Goal: Task Accomplishment & Management: Manage account settings

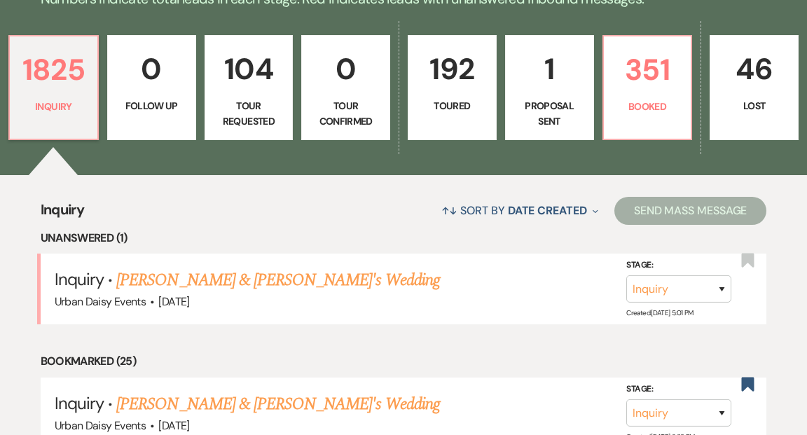
scroll to position [389, 0]
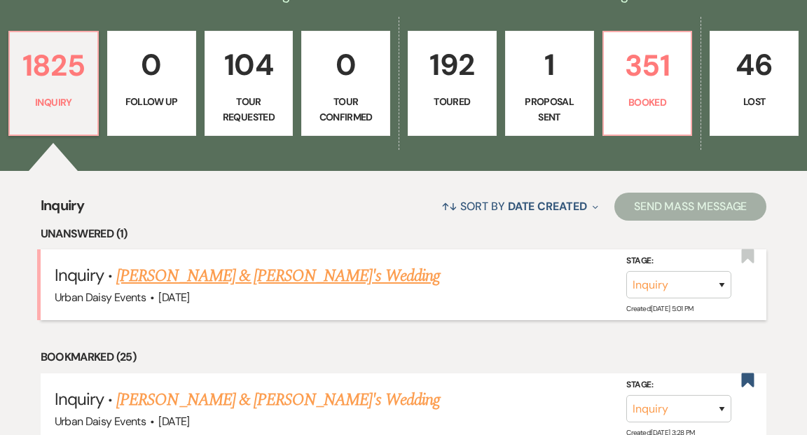
click at [218, 263] on link "[PERSON_NAME] & [PERSON_NAME]'s Wedding" at bounding box center [277, 275] width 323 height 25
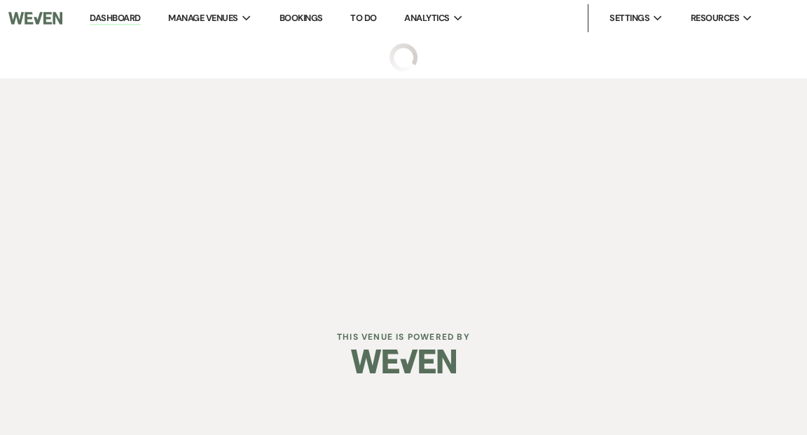
select select "5"
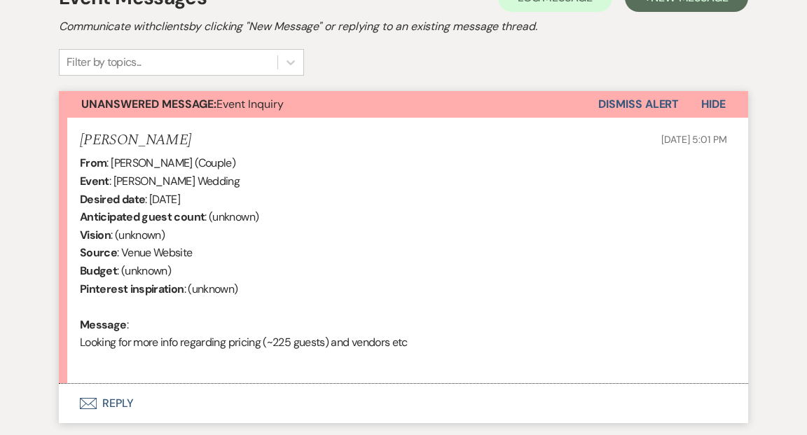
scroll to position [529, 0]
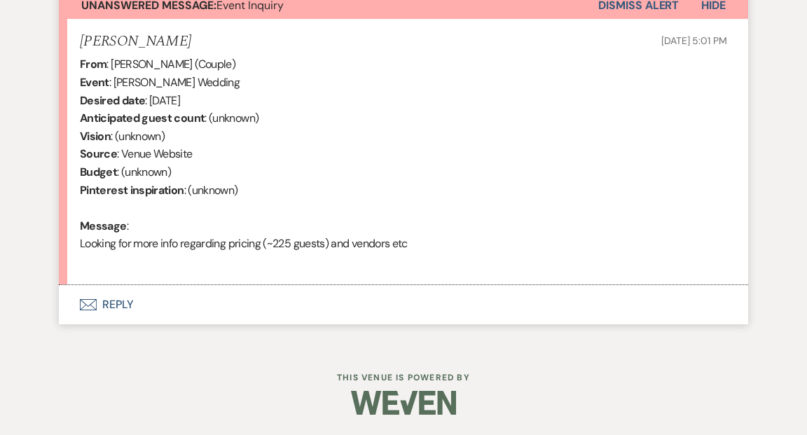
click at [122, 300] on button "Envelope Reply" at bounding box center [403, 304] width 689 height 39
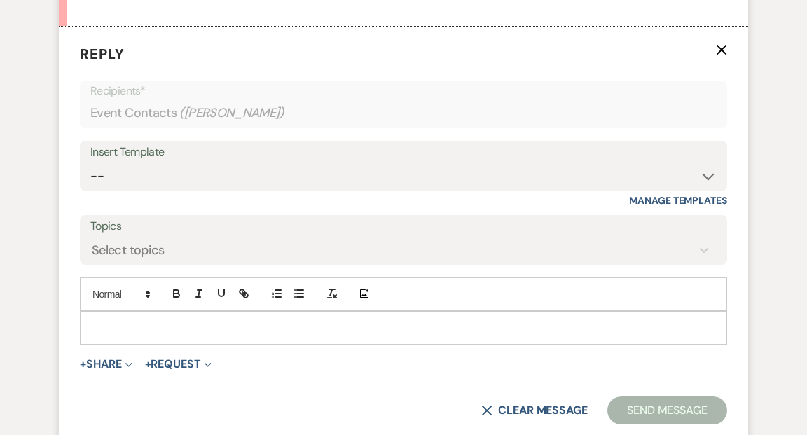
scroll to position [790, 0]
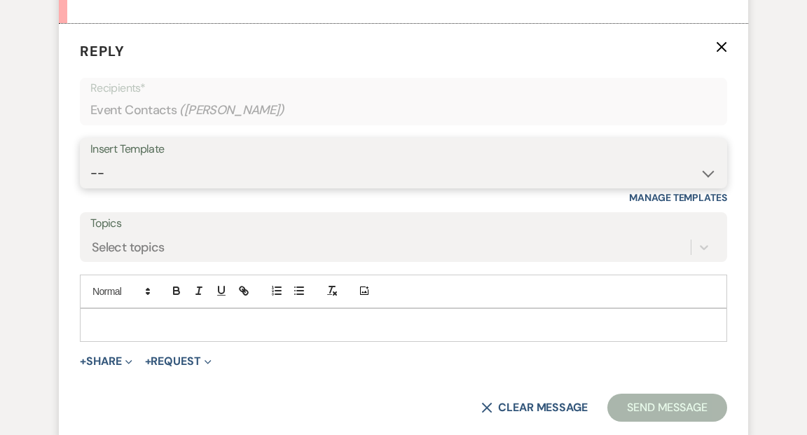
click at [705, 172] on select "-- Payment Past Due Rental Agreement and First Payment Urban Daisy Initial Resp…" at bounding box center [403, 173] width 626 height 27
select select "1243"
click at [90, 160] on select "-- Payment Past Due Rental Agreement and First Payment Urban Daisy Initial Resp…" at bounding box center [403, 173] width 626 height 27
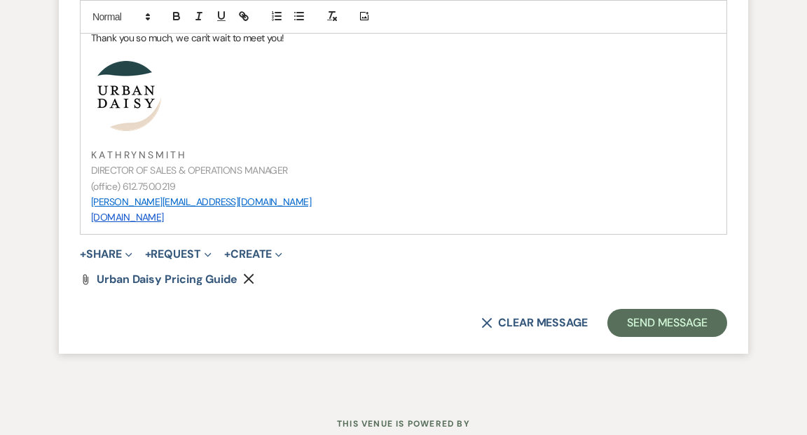
scroll to position [1630, 0]
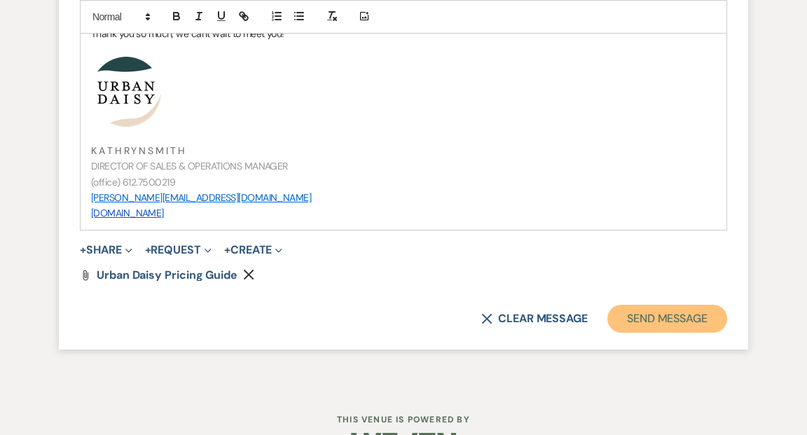
click at [650, 319] on button "Send Message" at bounding box center [667, 319] width 120 height 28
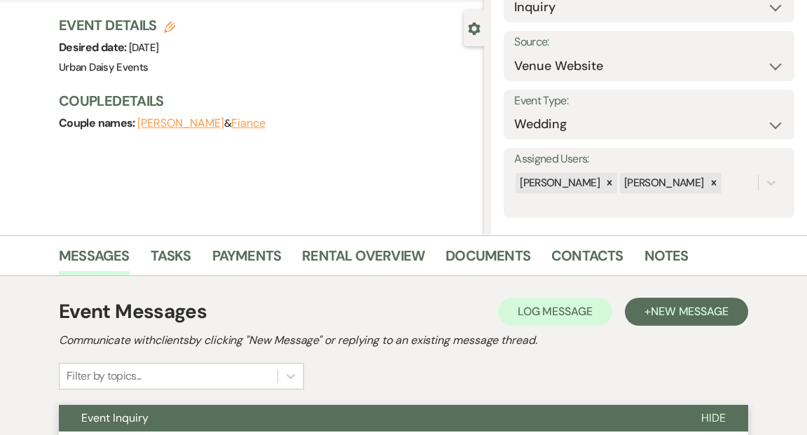
scroll to position [0, 0]
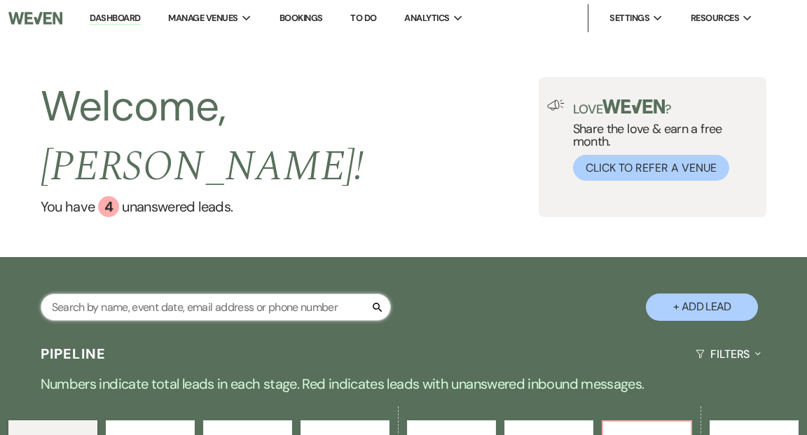
click at [177, 293] on input "text" at bounding box center [216, 306] width 350 height 27
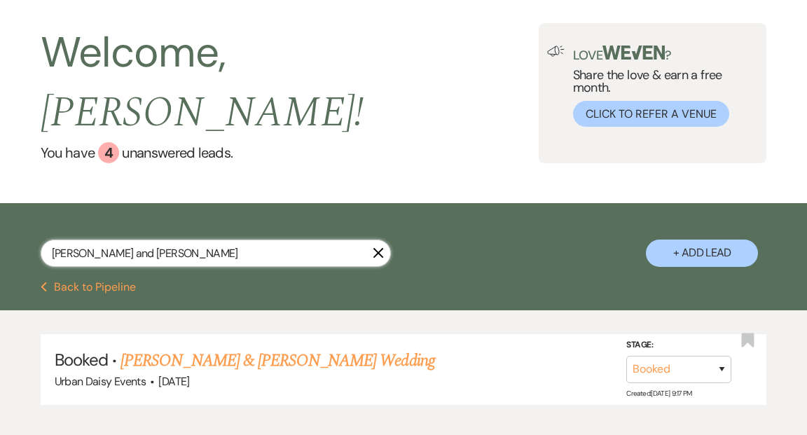
scroll to position [79, 0]
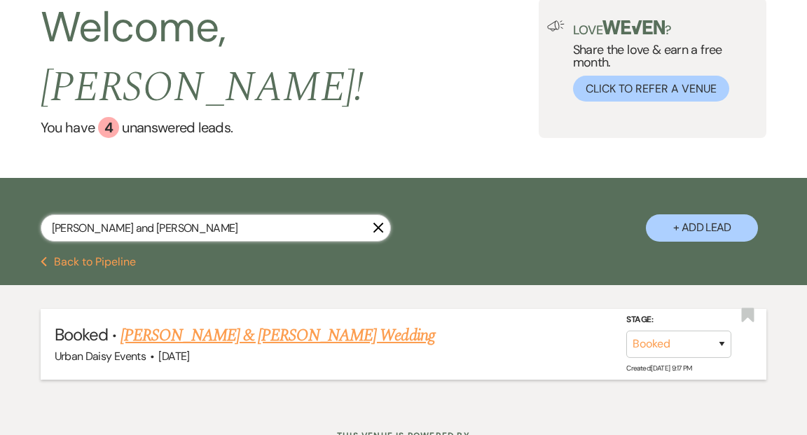
type input "[PERSON_NAME] and [PERSON_NAME]"
click at [189, 323] on link "[PERSON_NAME] & [PERSON_NAME] Wedding" at bounding box center [277, 335] width 314 height 25
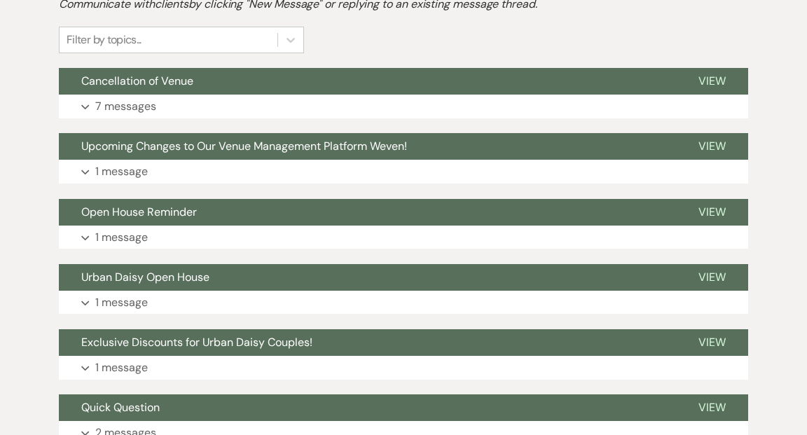
scroll to position [368, 0]
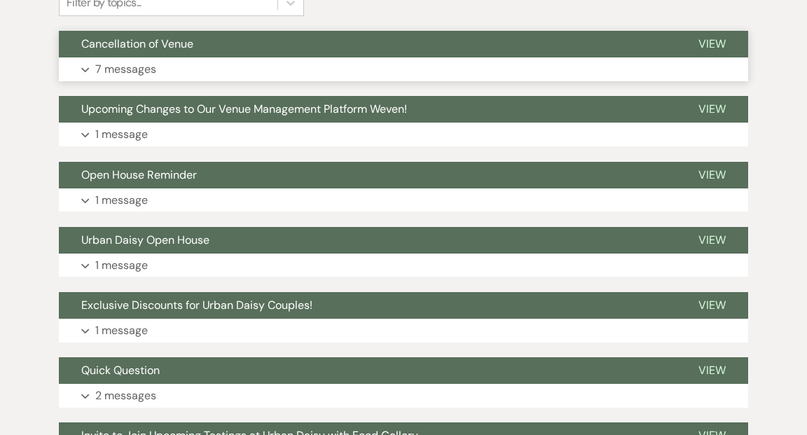
click at [710, 41] on span "View" at bounding box center [711, 43] width 27 height 15
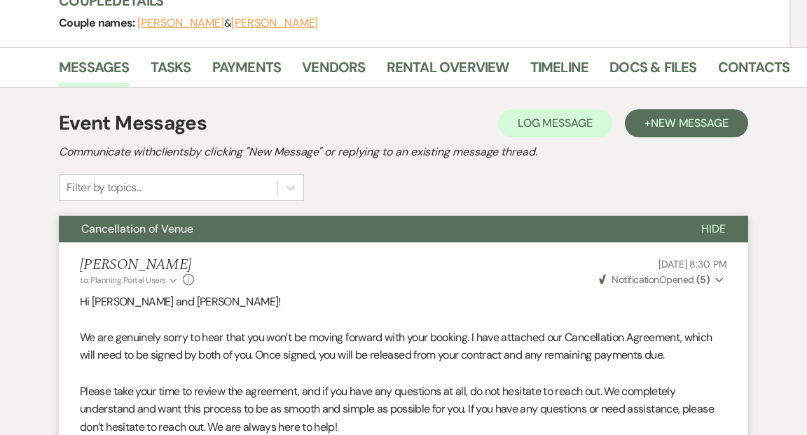
scroll to position [0, 0]
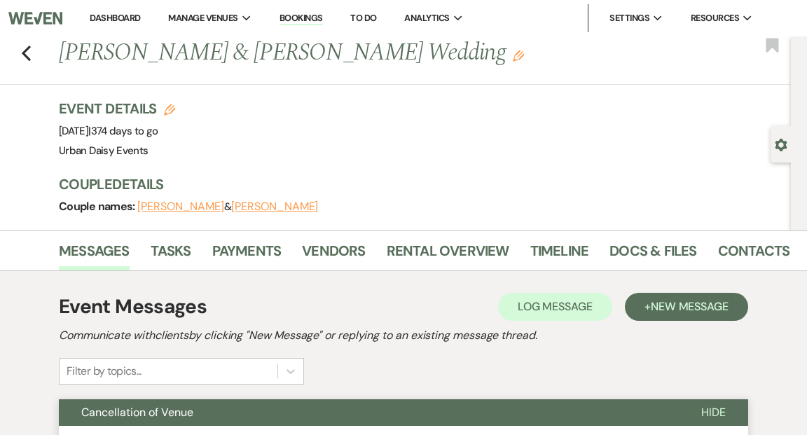
click at [122, 17] on link "Dashboard" at bounding box center [115, 18] width 50 height 12
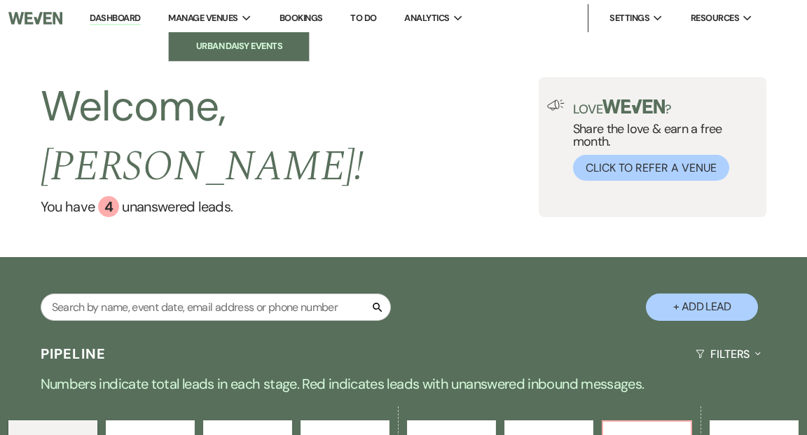
click at [221, 43] on li "Urban Daisy Events" at bounding box center [239, 46] width 126 height 14
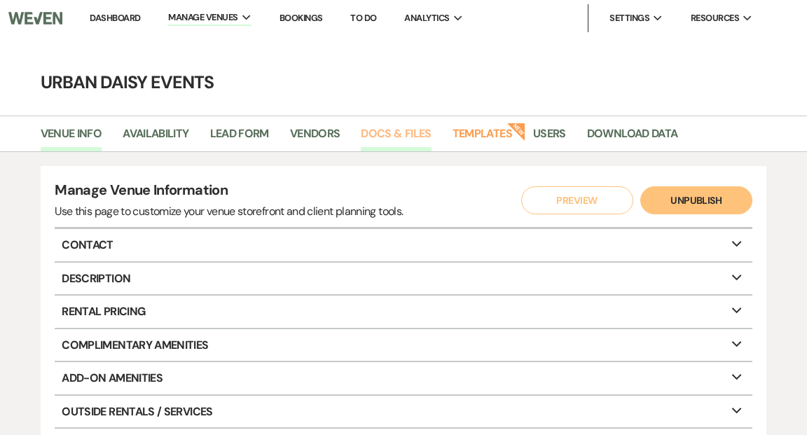
click at [398, 135] on link "Docs & Files" at bounding box center [396, 138] width 70 height 27
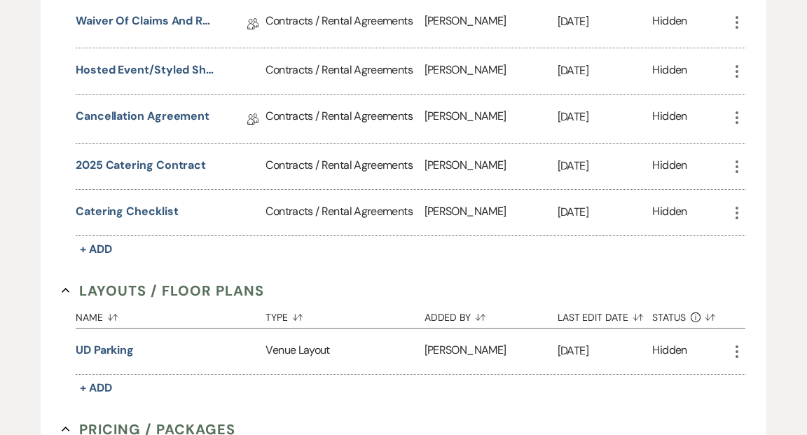
scroll to position [412, 0]
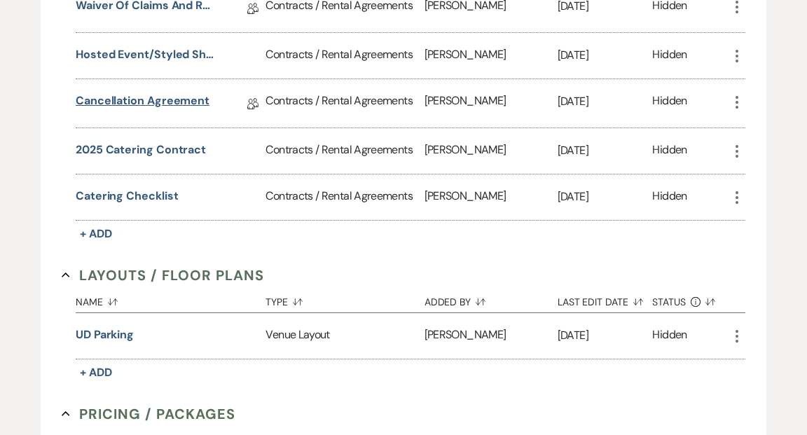
click at [188, 99] on link "Cancellation Agreement" at bounding box center [143, 103] width 134 height 22
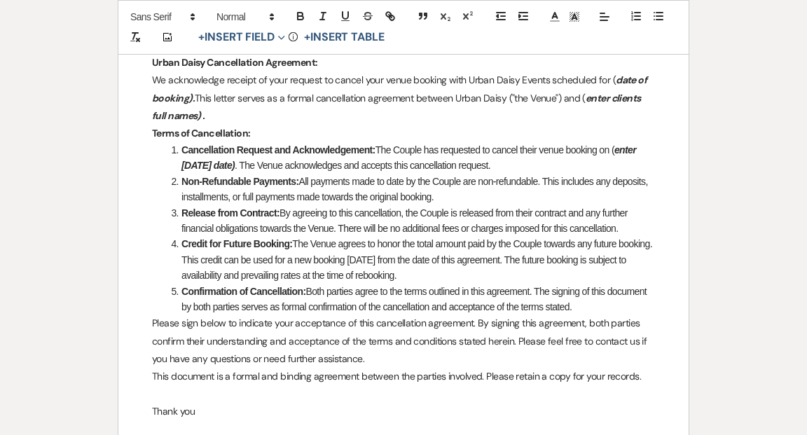
scroll to position [230, 0]
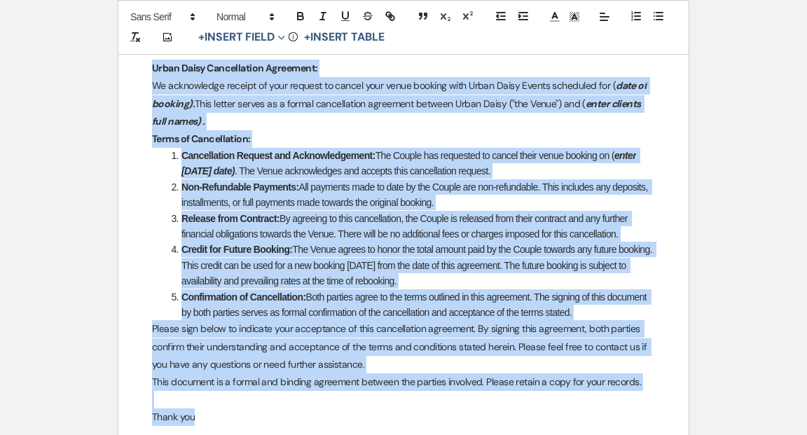
drag, startPoint x: 152, startPoint y: 64, endPoint x: 583, endPoint y: 414, distance: 555.4
click at [583, 414] on div "Urban Daisy Cancellation Agreement: We acknowledge receipt of your request to c…" at bounding box center [403, 374] width 570 height 723
copy div "Urban Daisy Cancellation Agreement: We acknowledge receipt of your request to c…"
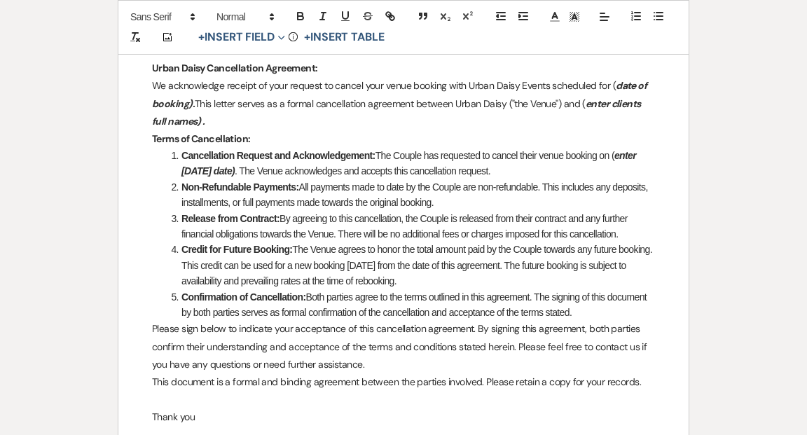
click at [53, 298] on div "Printer Print Add Photo + Insert Field Expand Standard Field Smart Field Signat…" at bounding box center [403, 342] width 807 height 872
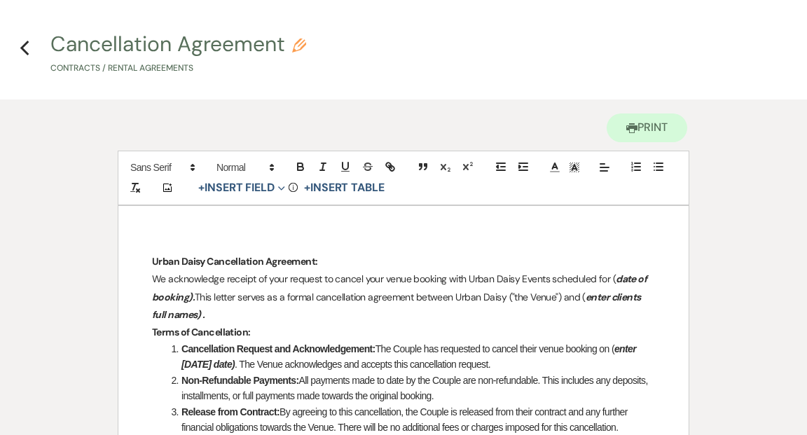
scroll to position [0, 0]
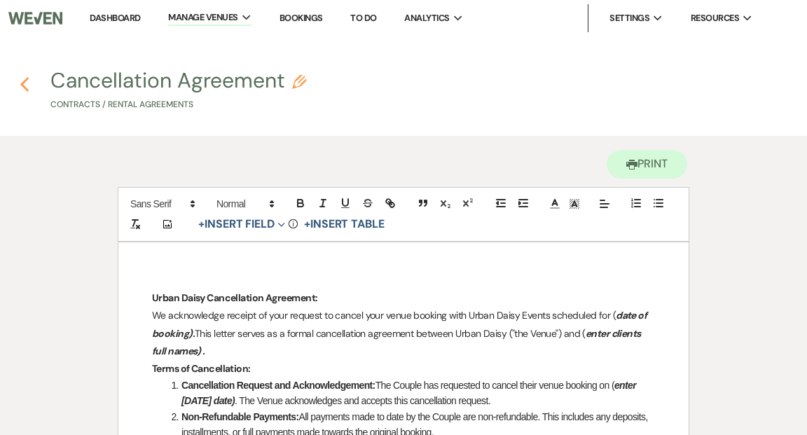
click at [23, 85] on use "button" at bounding box center [24, 84] width 9 height 15
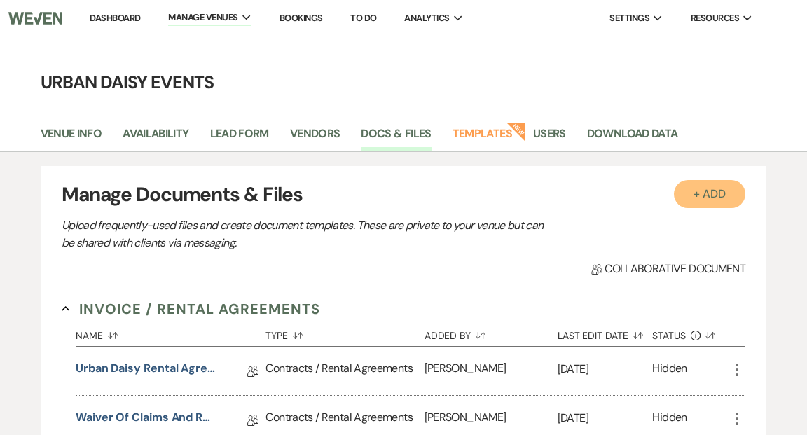
click at [698, 191] on button "+ Add" at bounding box center [708, 194] width 71 height 28
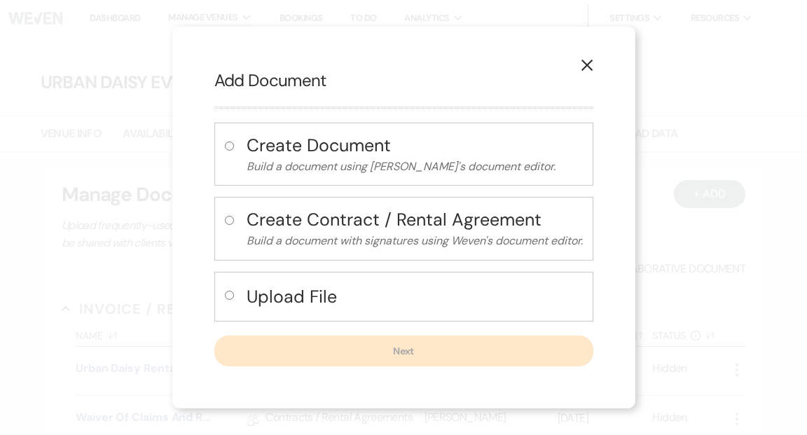
click at [226, 148] on input "radio" at bounding box center [229, 145] width 9 height 9
radio input "true"
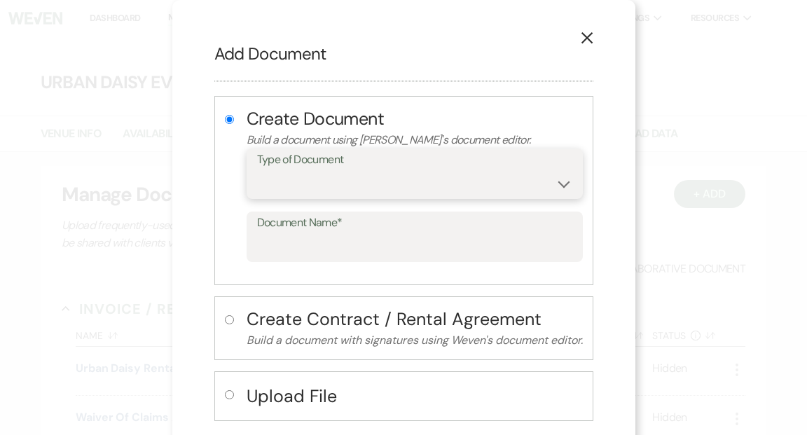
click at [564, 186] on select "Special Event Insurance Vendor Certificate of Insurance Contracts / Rental Agre…" at bounding box center [414, 183] width 315 height 27
select select "10"
click at [257, 170] on select "Special Event Insurance Vendor Certificate of Insurance Contracts / Rental Agre…" at bounding box center [414, 183] width 315 height 27
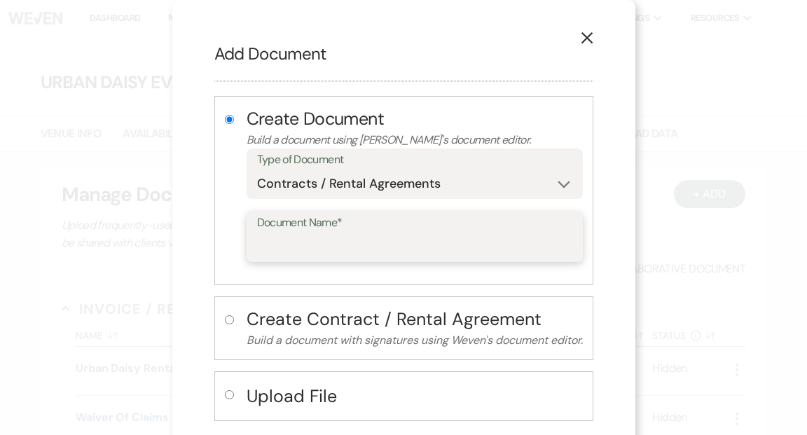
click at [354, 245] on input "Document Name*" at bounding box center [414, 246] width 315 height 27
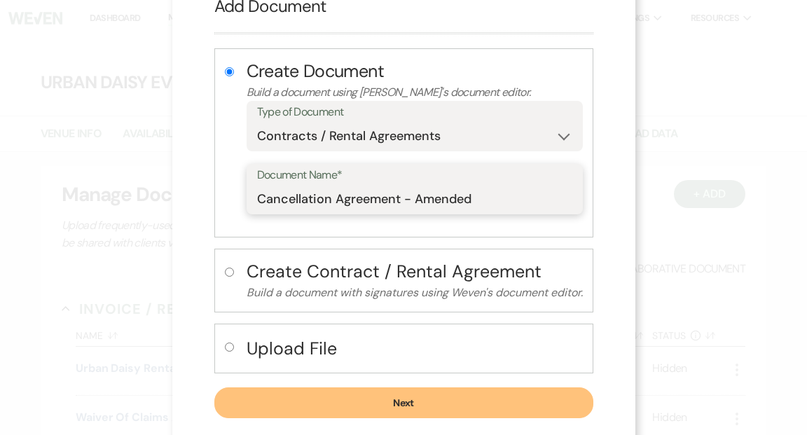
scroll to position [71, 0]
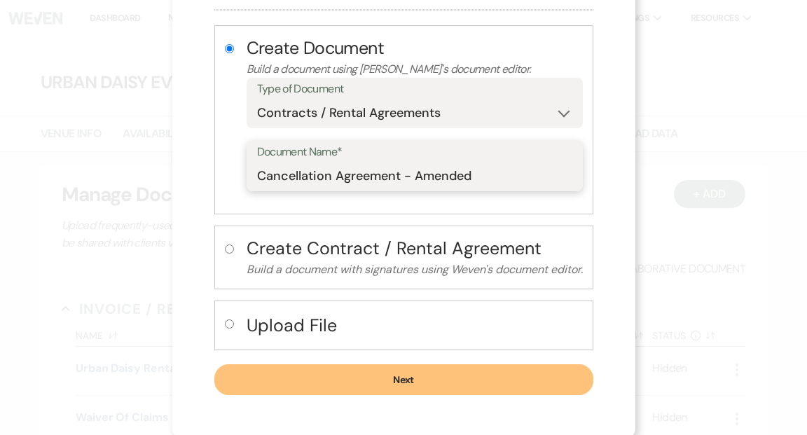
type input "Cancellation Agreement - Amended"
click at [404, 373] on button "Next" at bounding box center [403, 379] width 379 height 31
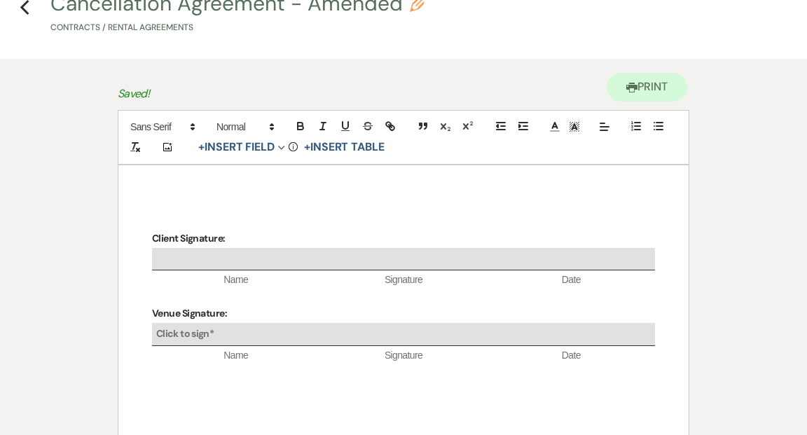
scroll to position [85, 0]
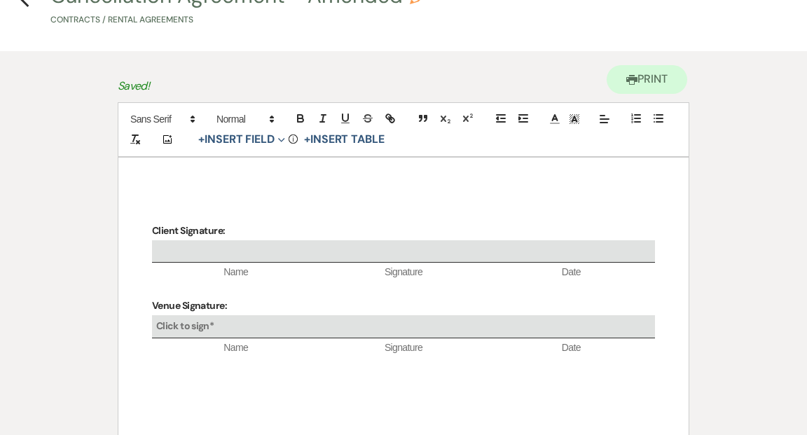
click at [179, 169] on div "Client Signature: Name Signature Date Venue Signature: Click to sign* Name Sign…" at bounding box center [403, 368] width 570 height 420
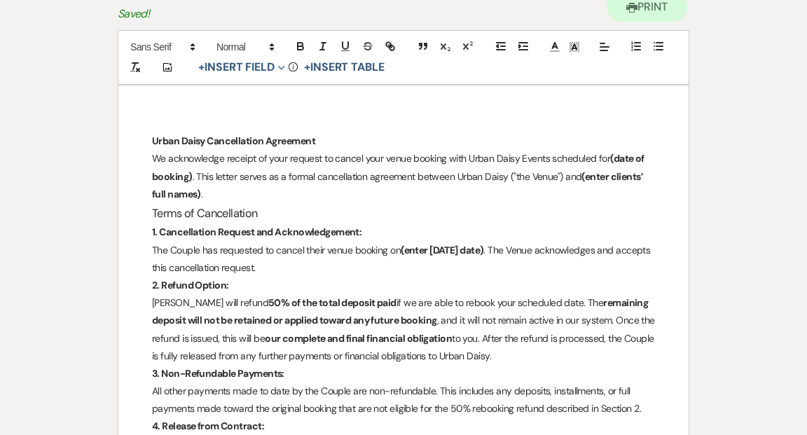
scroll to position [160, 0]
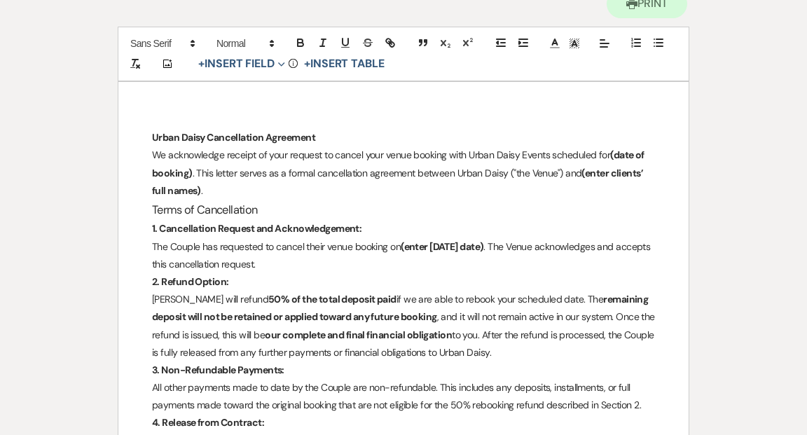
click at [200, 190] on p "We acknowledge receipt of your request to cancel your venue booking with Urban …" at bounding box center [403, 172] width 503 height 53
drag, startPoint x: 190, startPoint y: 173, endPoint x: 151, endPoint y: 172, distance: 38.5
click at [151, 172] on div "Urban Daisy Cancellation Agreement We acknowledge receipt of your request to ca…" at bounding box center [403, 418] width 570 height 673
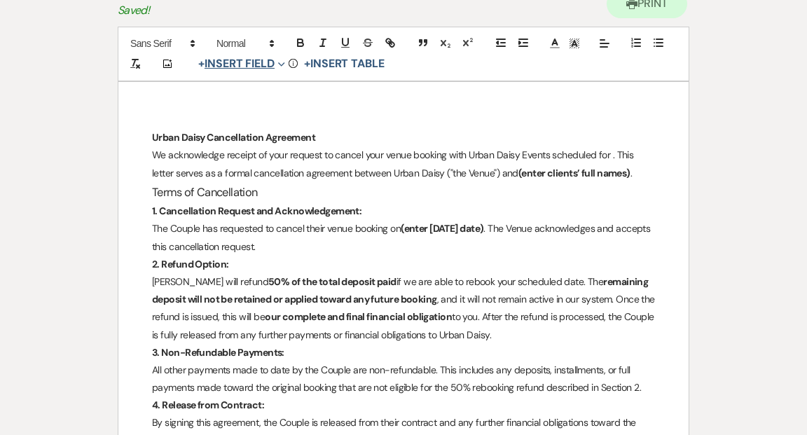
click at [282, 65] on icon "Expand" at bounding box center [281, 64] width 7 height 7
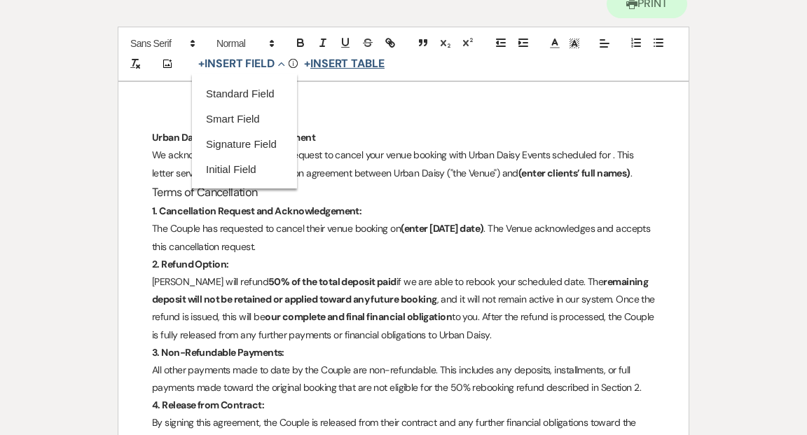
click at [333, 64] on button "+ Insert Table" at bounding box center [344, 63] width 90 height 17
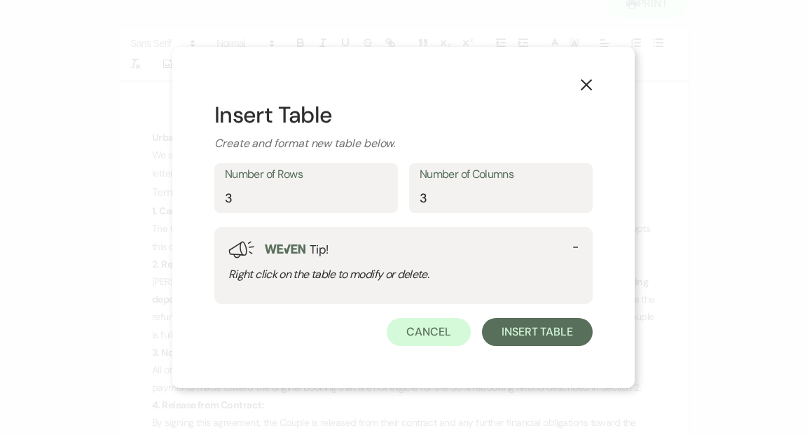
click at [583, 88] on use "button" at bounding box center [585, 84] width 11 height 11
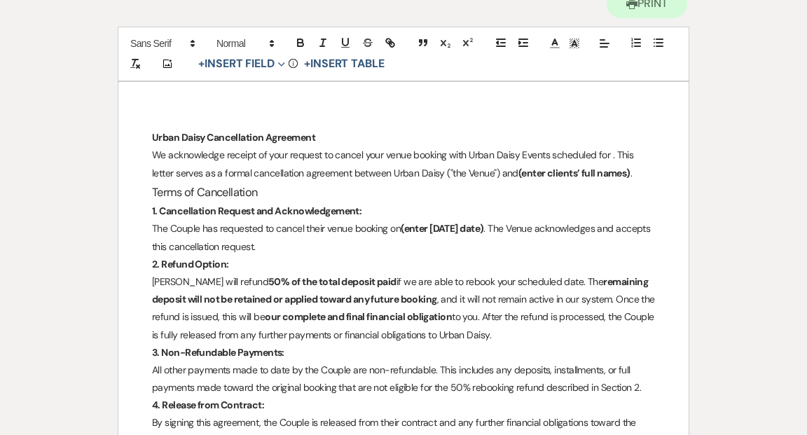
click at [609, 155] on p "We acknowledge receipt of your request to cancel your venue booking with Urban …" at bounding box center [403, 163] width 503 height 35
click at [260, 64] on button "+ Insert Field Expand" at bounding box center [241, 63] width 97 height 17
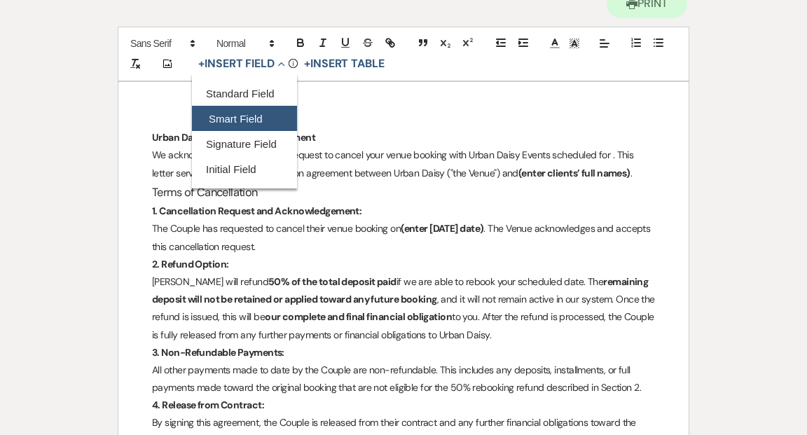
click at [245, 113] on button "Smart Field" at bounding box center [244, 118] width 105 height 25
select select "smartCustomField"
select select "owner"
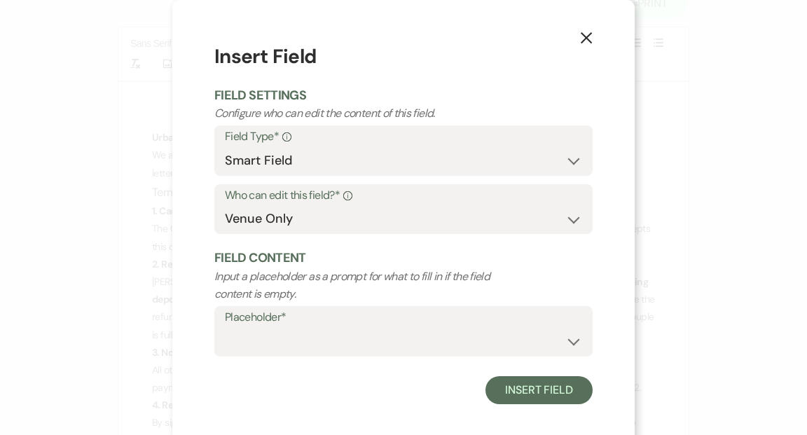
click at [585, 35] on icon "X" at bounding box center [586, 38] width 13 height 13
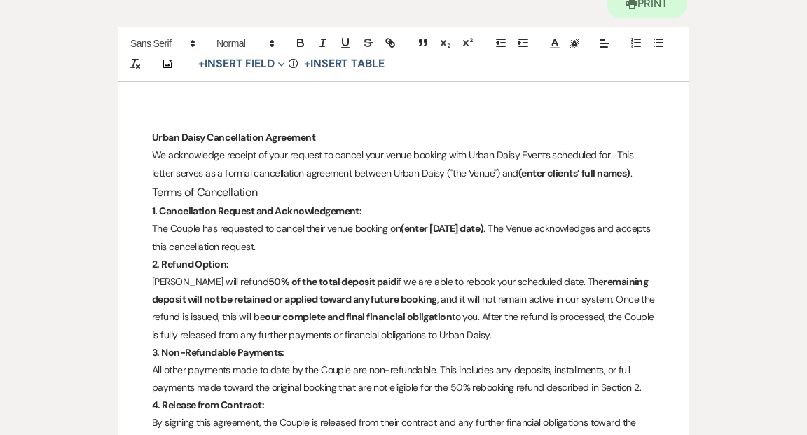
click at [609, 154] on p "We acknowledge receipt of your request to cancel your venue booking with Urban …" at bounding box center [403, 163] width 503 height 35
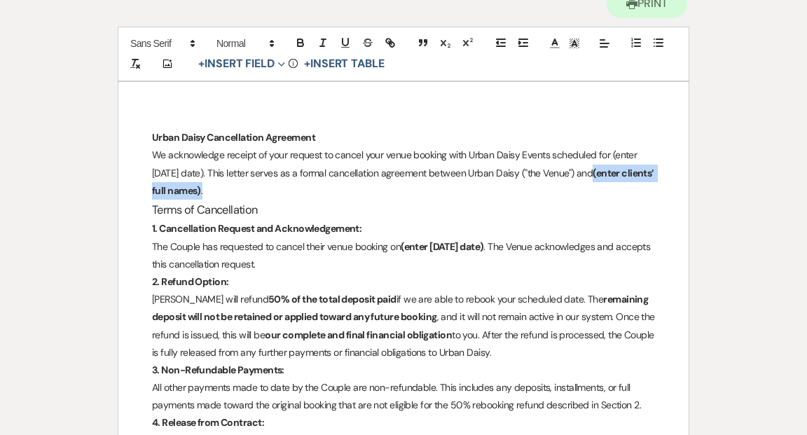
drag, startPoint x: 595, startPoint y: 170, endPoint x: 627, endPoint y: 188, distance: 37.0
click at [627, 188] on p "We acknowledge receipt of your request to cancel your venue booking with Urban …" at bounding box center [403, 172] width 503 height 53
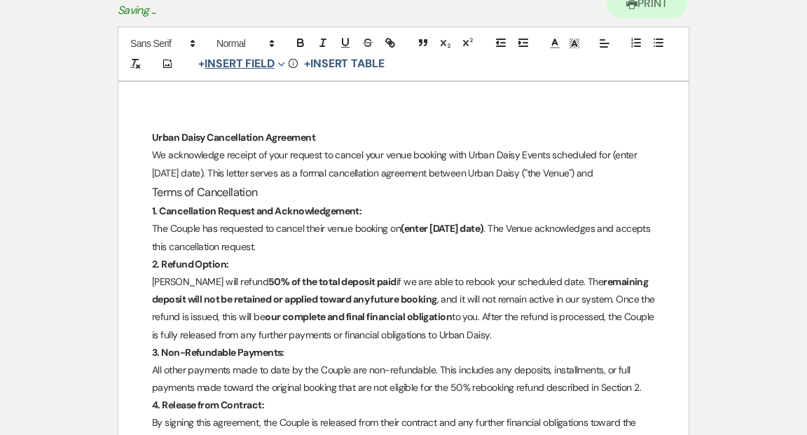
click at [265, 66] on button "+ Insert Field Expand" at bounding box center [241, 63] width 97 height 17
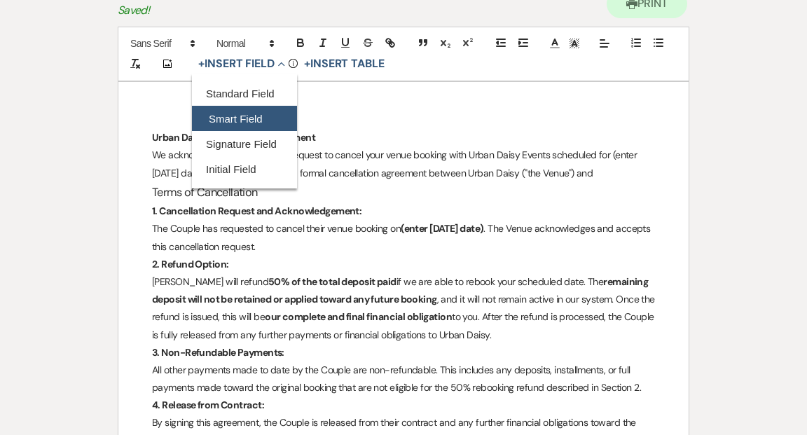
click at [255, 119] on button "Smart Field" at bounding box center [244, 118] width 105 height 25
select select "smartCustomField"
select select "owner"
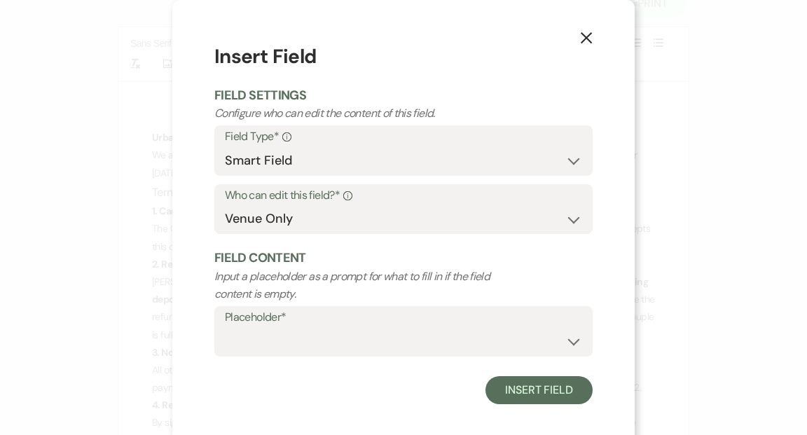
click at [585, 38] on use "button" at bounding box center [585, 37] width 11 height 11
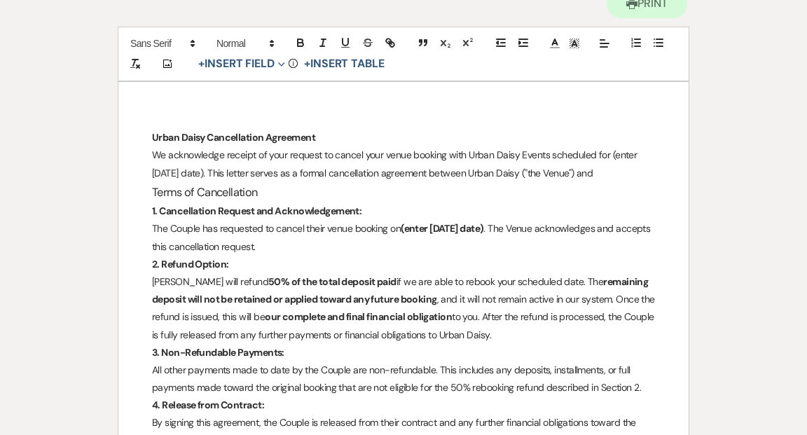
click at [600, 172] on p "We acknowledge receipt of your request to cancel your venue booking with Urban …" at bounding box center [403, 163] width 503 height 35
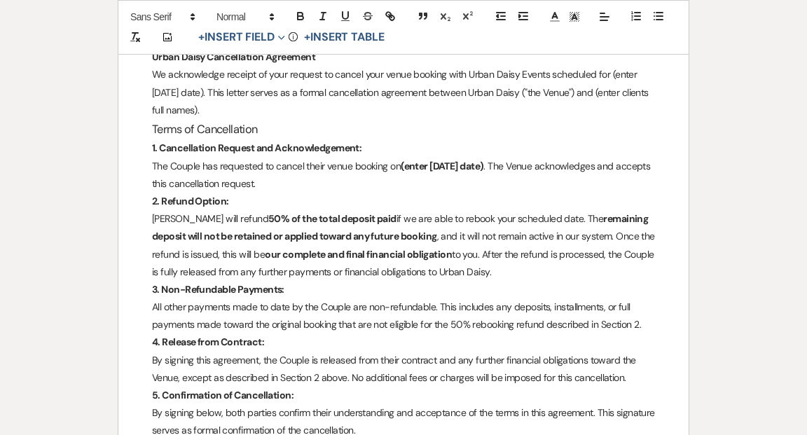
scroll to position [239, 0]
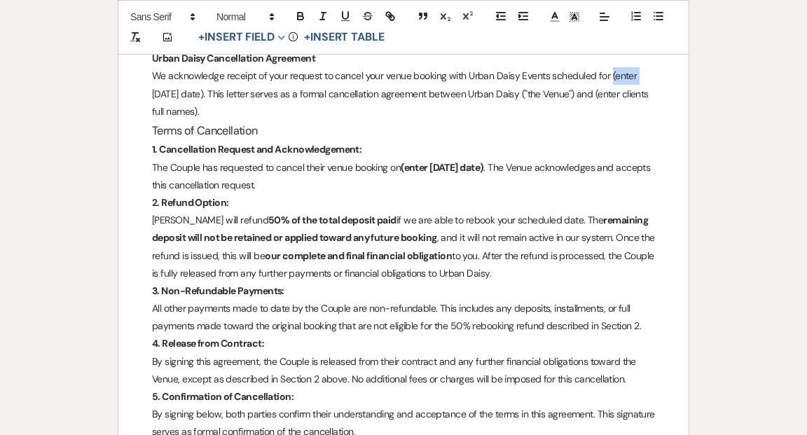
drag, startPoint x: 609, startPoint y: 74, endPoint x: 649, endPoint y: 82, distance: 40.8
click at [649, 82] on p "We acknowledge receipt of your request to cancel your venue booking with Urban …" at bounding box center [403, 93] width 503 height 53
click at [298, 13] on icon "button" at bounding box center [300, 15] width 5 height 4
drag, startPoint x: 152, startPoint y: 91, endPoint x: 206, endPoint y: 92, distance: 53.9
click at [206, 92] on p "We acknowledge receipt of your request to cancel your venue booking with Urban …" at bounding box center [403, 93] width 503 height 53
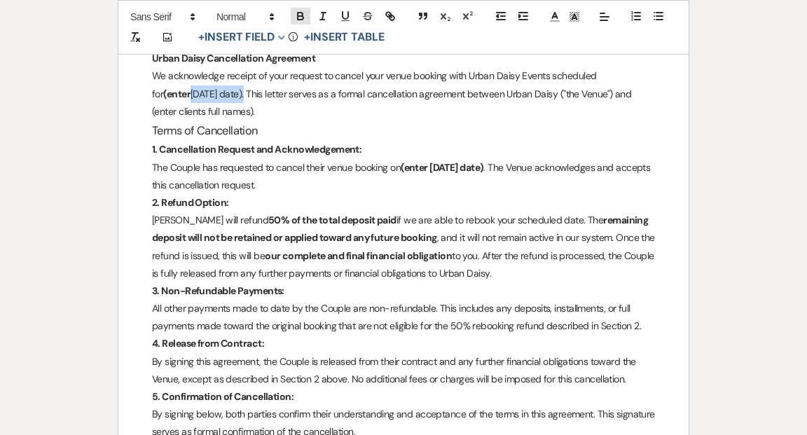
click at [301, 14] on icon "button" at bounding box center [300, 16] width 13 height 13
click at [358, 198] on p "2. Refund Option:" at bounding box center [403, 203] width 503 height 18
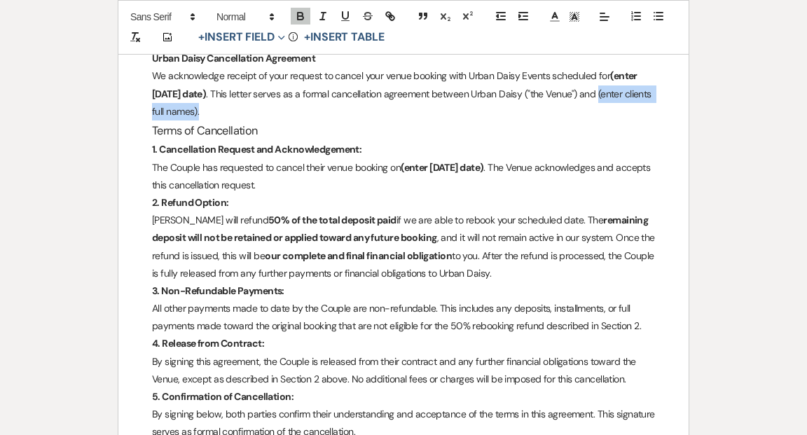
drag, startPoint x: 599, startPoint y: 92, endPoint x: 634, endPoint y: 103, distance: 36.8
click at [634, 103] on p "We acknowledge receipt of your request to cancel your venue booking with Urban …" at bounding box center [403, 93] width 503 height 53
click at [299, 14] on icon "button" at bounding box center [300, 16] width 13 height 13
click at [351, 120] on h3 "Terms of Cancellation" at bounding box center [403, 130] width 503 height 20
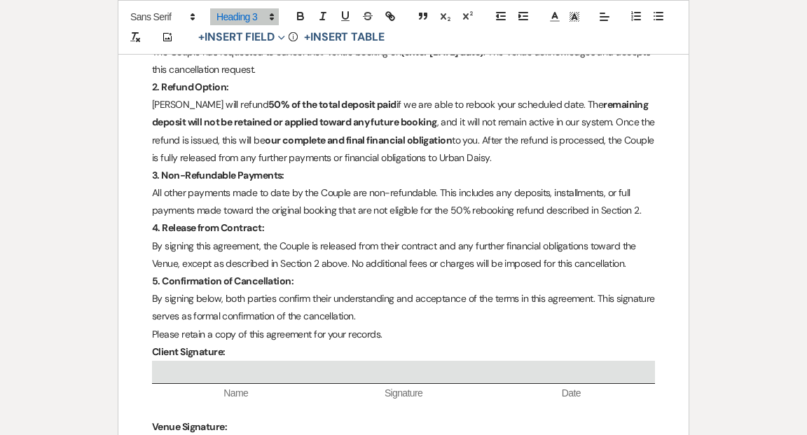
scroll to position [356, 0]
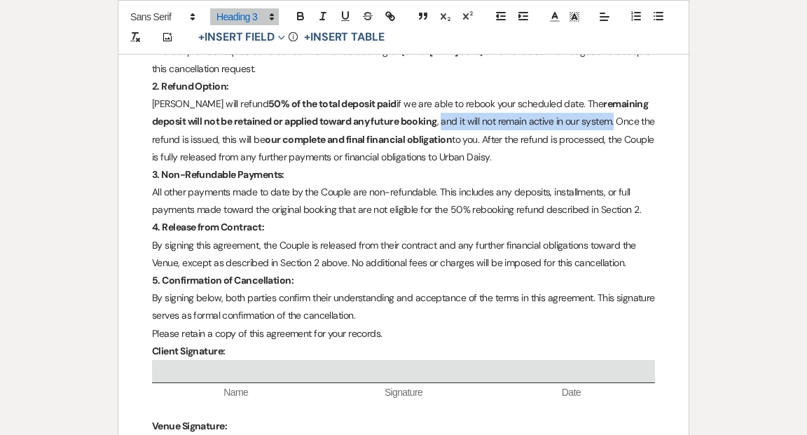
drag, startPoint x: 440, startPoint y: 121, endPoint x: 613, endPoint y: 125, distance: 172.3
click at [613, 125] on p "[PERSON_NAME] will refund 50% of the total deposit paid if we are able to reboo…" at bounding box center [403, 130] width 503 height 71
click at [296, 16] on icon "button" at bounding box center [300, 16] width 13 height 13
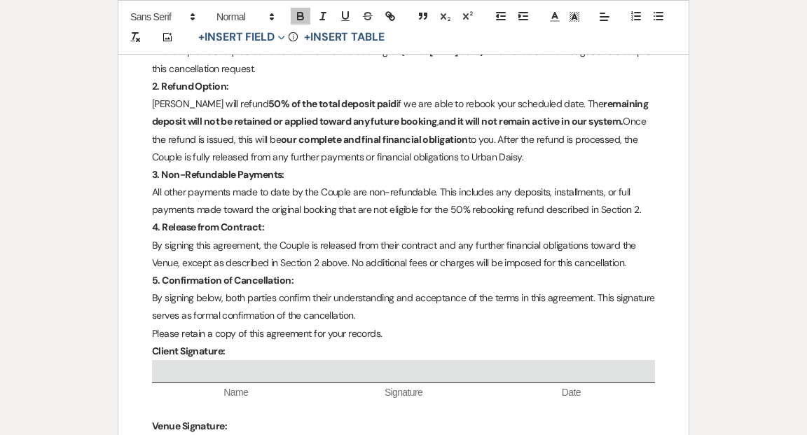
click at [709, 178] on div "Printer Print Add Photo + Insert Field Expand Standard Field Smart Field Signat…" at bounding box center [403, 191] width 807 height 822
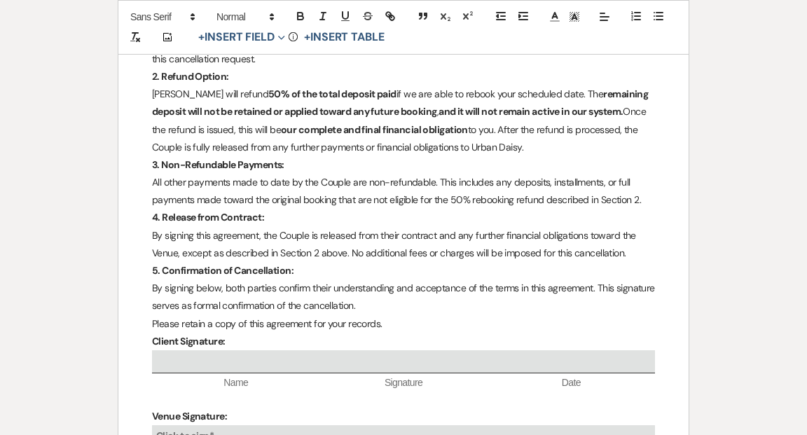
scroll to position [369, 0]
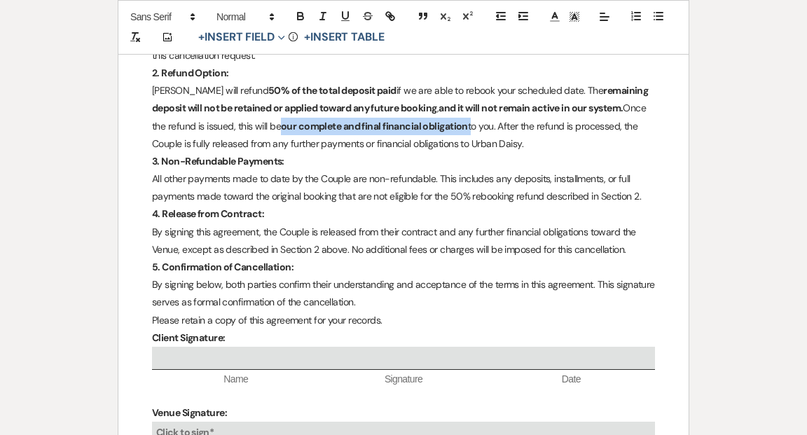
drag, startPoint x: 284, startPoint y: 127, endPoint x: 470, endPoint y: 125, distance: 186.2
click at [470, 125] on p "[PERSON_NAME] will refund 50% of the total deposit paid if we are able to reboo…" at bounding box center [403, 117] width 503 height 71
click at [300, 18] on icon "button" at bounding box center [300, 16] width 13 height 13
click at [749, 169] on div "Printer Print Add Photo + Insert Field Expand Standard Field Smart Field Signat…" at bounding box center [403, 178] width 807 height 822
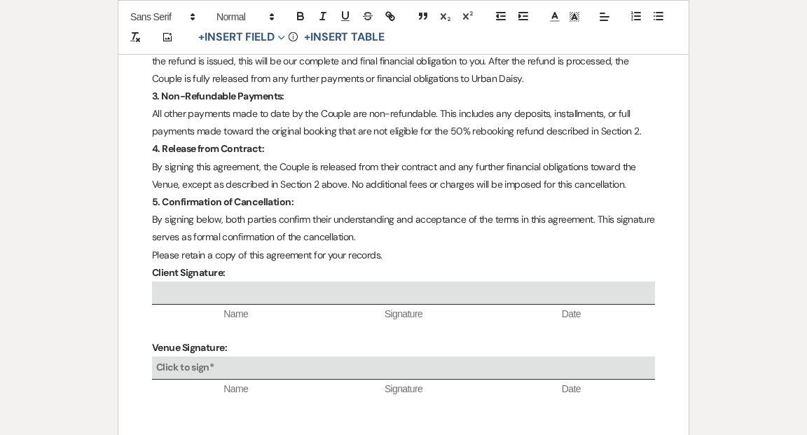
scroll to position [435, 0]
click at [410, 237] on p "By signing below, both parties confirm their understanding and acceptance of th…" at bounding box center [403, 227] width 503 height 35
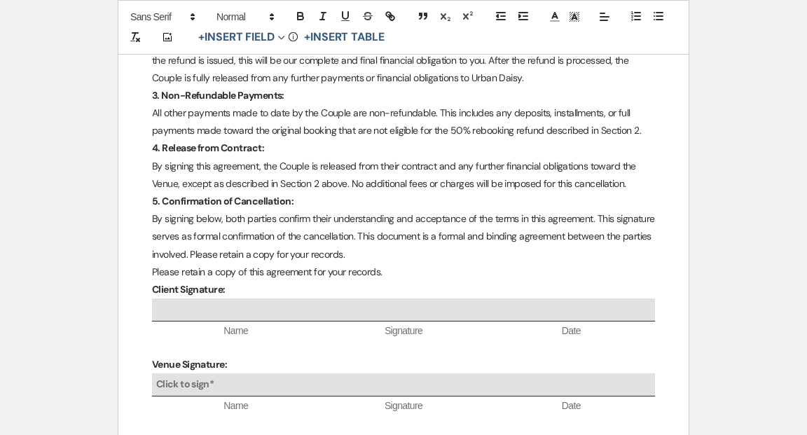
click at [398, 237] on p "By signing below, both parties confirm their understanding and acceptance of th…" at bounding box center [403, 236] width 503 height 53
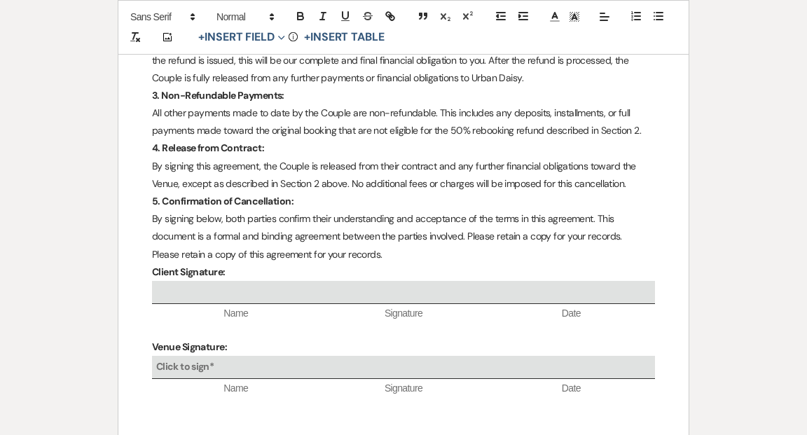
click at [396, 253] on p "Please retain a copy of this agreement for your records." at bounding box center [403, 255] width 503 height 18
click at [627, 238] on p "By signing below, both parties confirm their understanding and acceptance of th…" at bounding box center [403, 227] width 503 height 35
click at [403, 253] on p "Please retain a copy of this agreement for your records." at bounding box center [403, 255] width 503 height 18
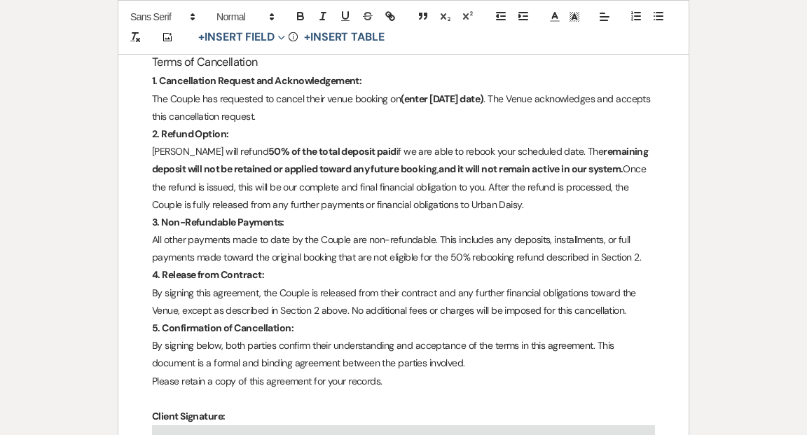
scroll to position [315, 0]
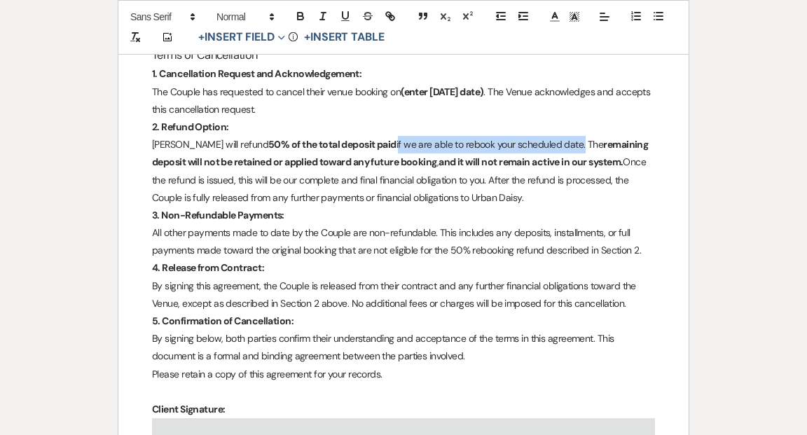
drag, startPoint x: 382, startPoint y: 143, endPoint x: 566, endPoint y: 149, distance: 184.2
click at [566, 149] on p "[PERSON_NAME] will refund 50% of the total deposit paid if we are able to reboo…" at bounding box center [403, 171] width 503 height 71
click at [298, 17] on icon "button" at bounding box center [301, 18] width 6 height 4
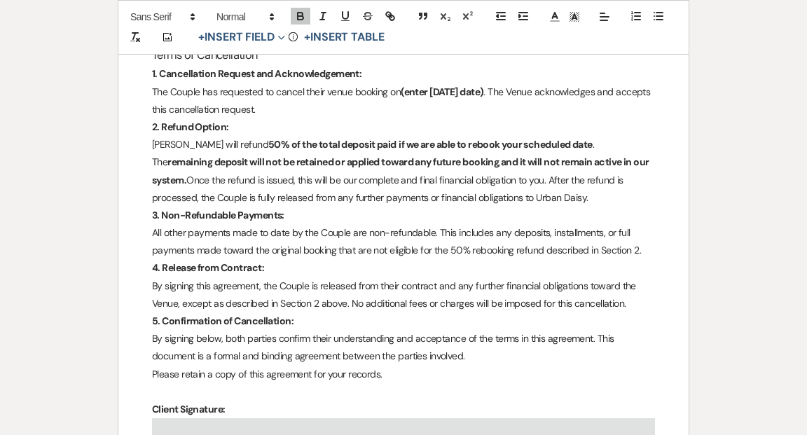
click at [48, 214] on div "Printer Print Add Photo + Insert Field Expand Standard Field Smart Field Signat…" at bounding box center [403, 240] width 807 height 839
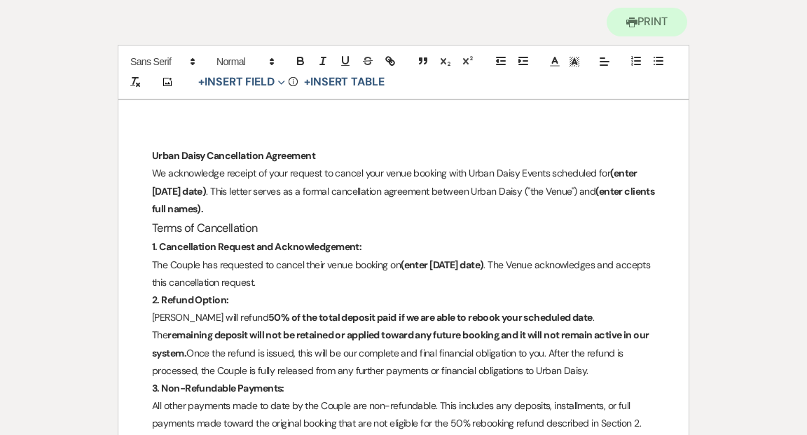
scroll to position [0, 0]
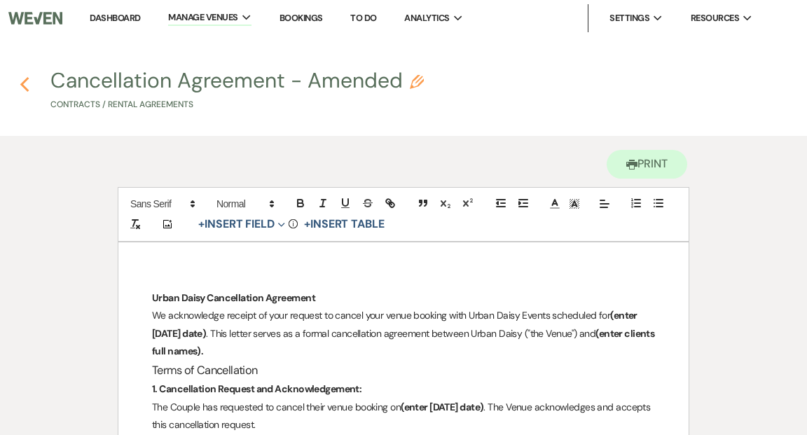
click at [25, 82] on use "button" at bounding box center [24, 84] width 9 height 15
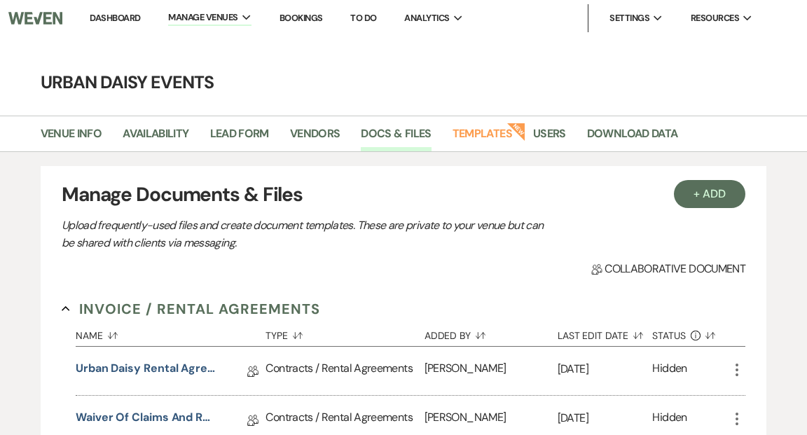
click at [118, 18] on link "Dashboard" at bounding box center [115, 18] width 50 height 12
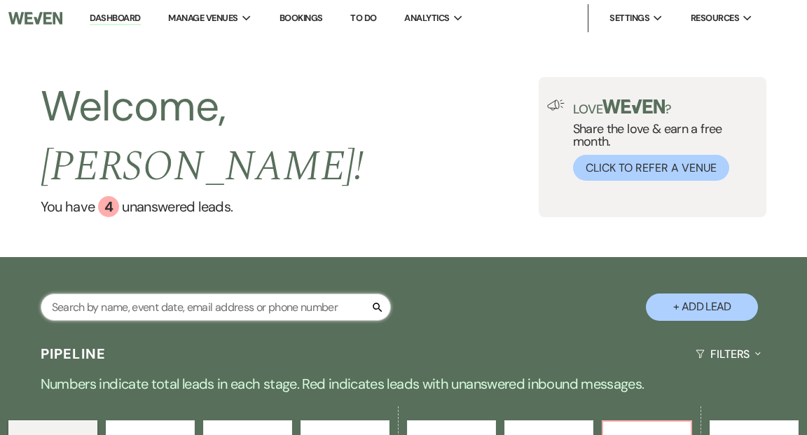
click at [150, 293] on input "text" at bounding box center [216, 306] width 350 height 27
type input "[PERSON_NAME]"
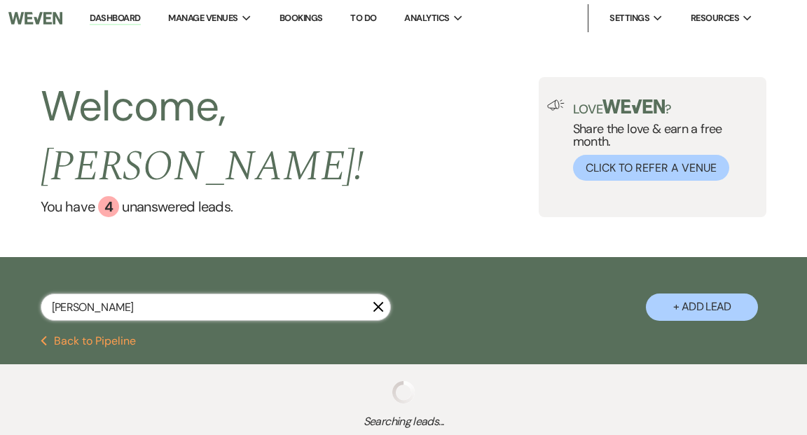
select select "5"
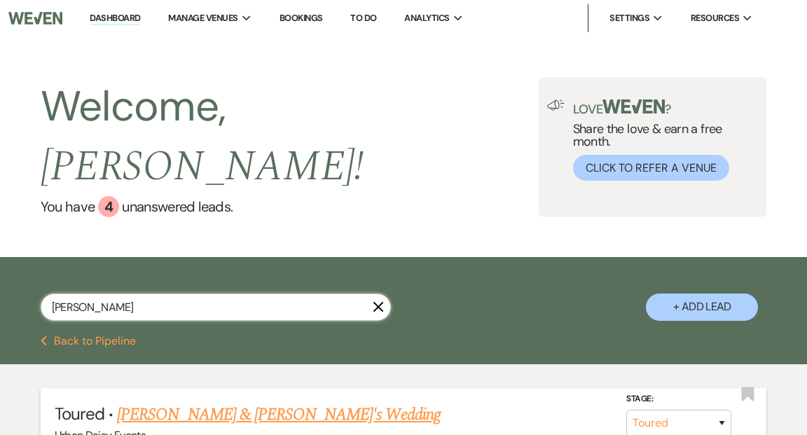
type input "[PERSON_NAME]"
click at [164, 402] on link "[PERSON_NAME] & [PERSON_NAME]'s Wedding" at bounding box center [278, 414] width 323 height 25
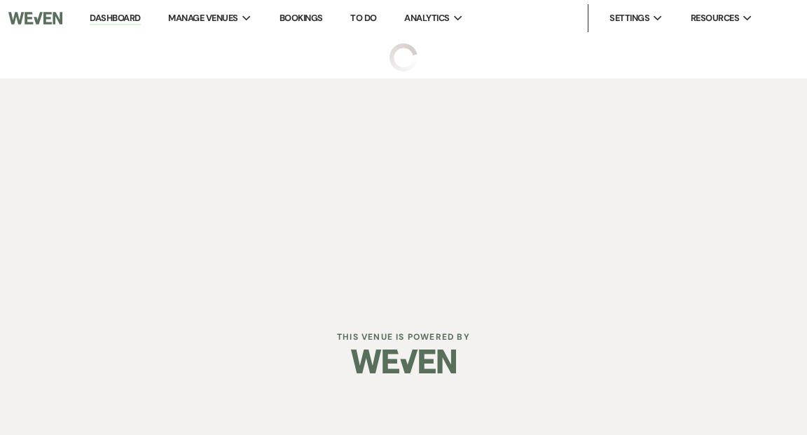
select select "5"
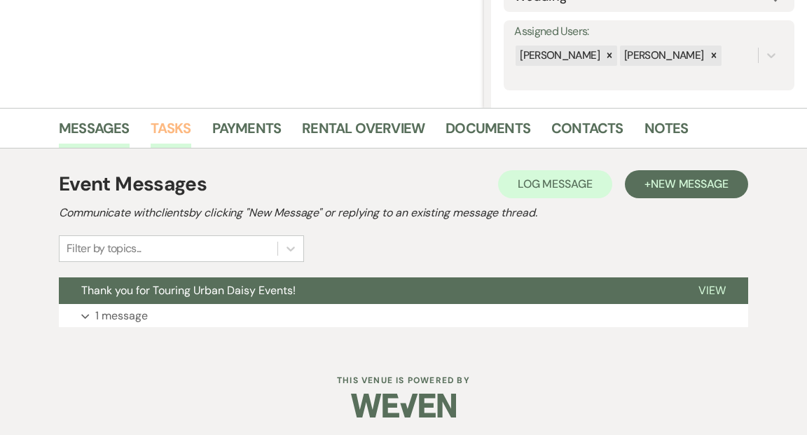
scroll to position [246, 0]
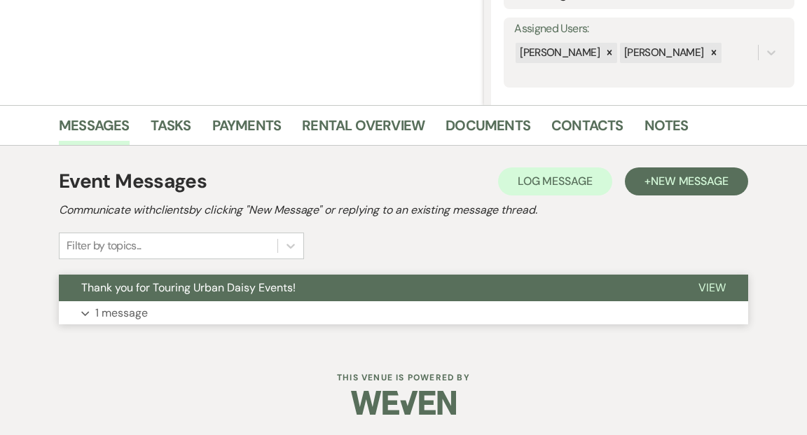
click at [709, 285] on span "View" at bounding box center [711, 287] width 27 height 15
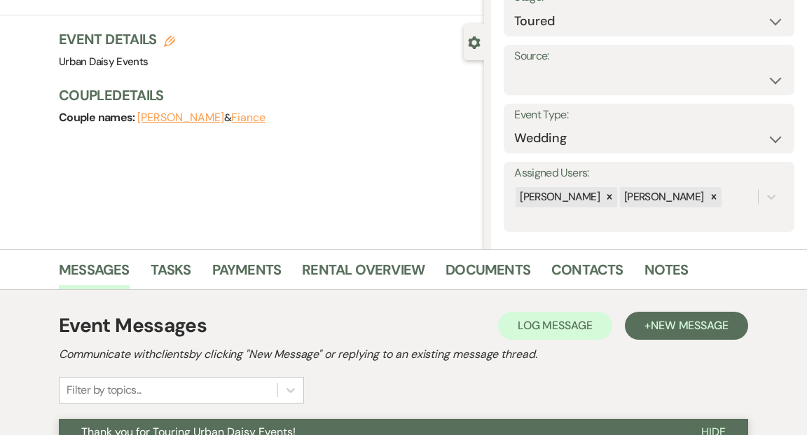
scroll to position [0, 0]
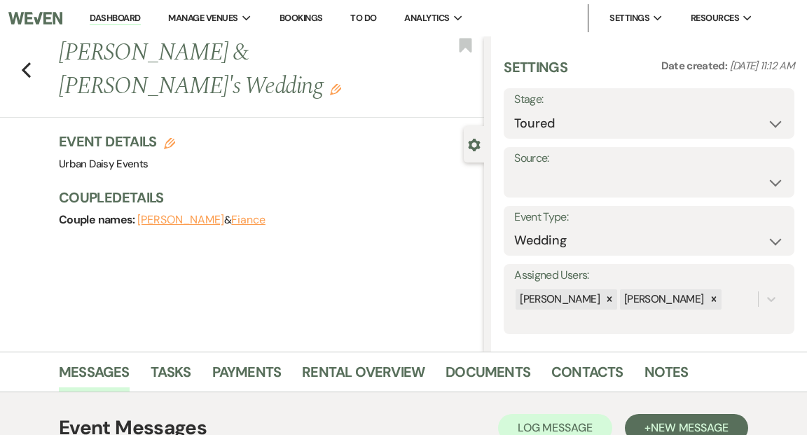
click at [125, 17] on link "Dashboard" at bounding box center [115, 18] width 50 height 13
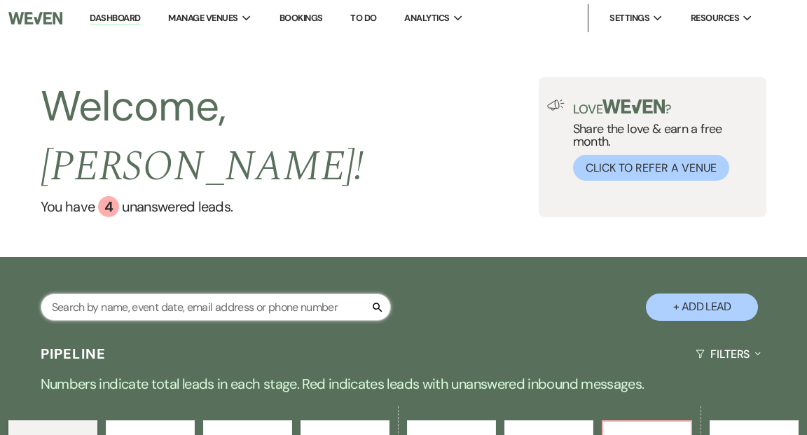
click at [119, 293] on input "text" at bounding box center [216, 306] width 350 height 27
type input "[PERSON_NAME]"
select select "5"
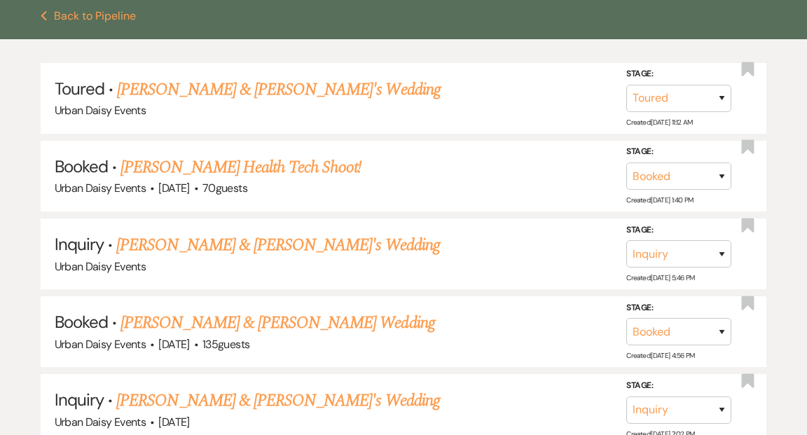
scroll to position [340, 0]
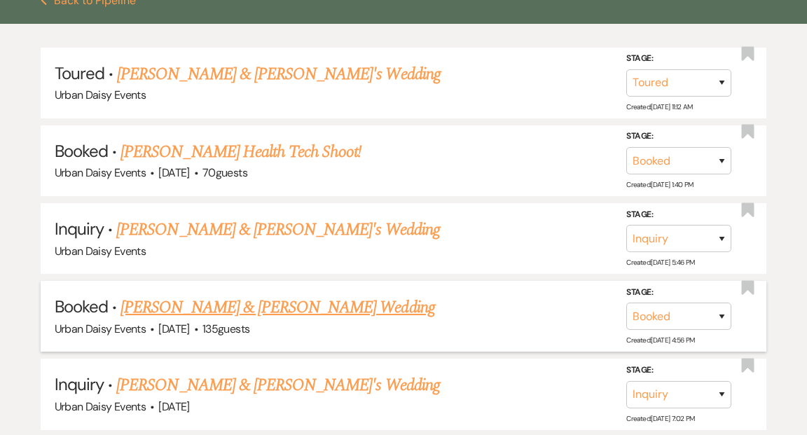
type input "[PERSON_NAME]"
click at [204, 295] on link "[PERSON_NAME] & [PERSON_NAME] Wedding" at bounding box center [277, 307] width 314 height 25
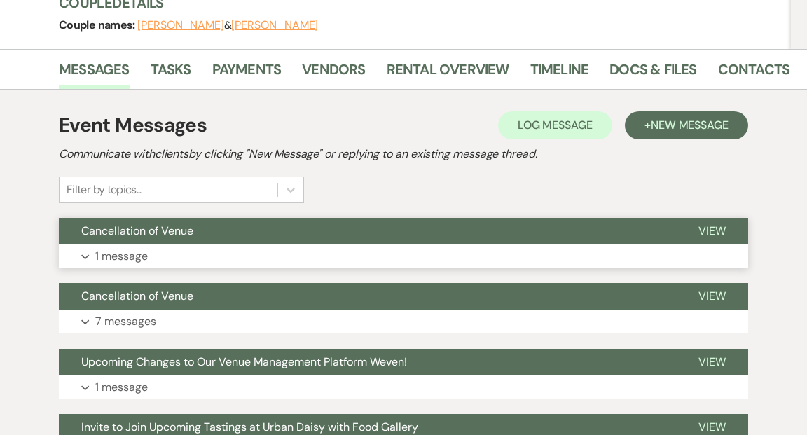
scroll to position [186, 0]
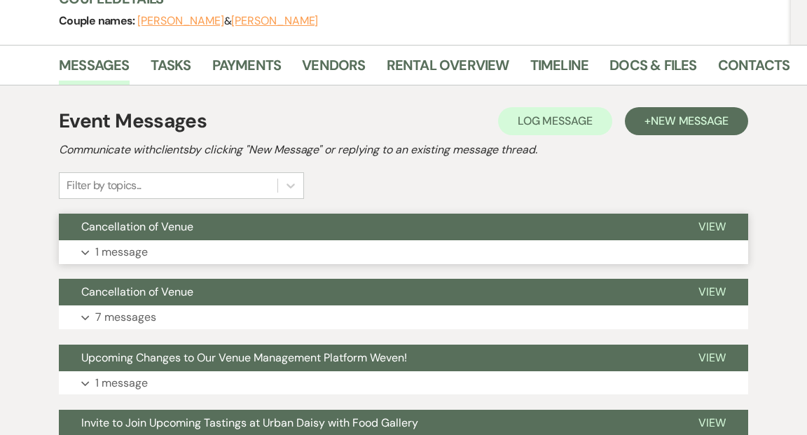
click at [715, 225] on span "View" at bounding box center [711, 226] width 27 height 15
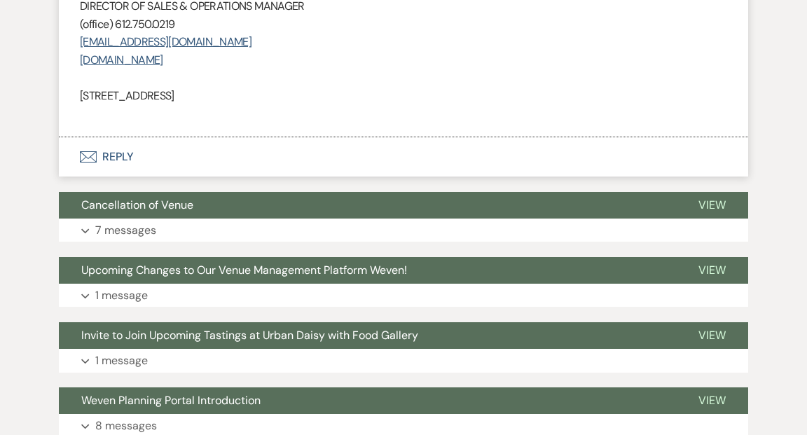
scroll to position [718, 0]
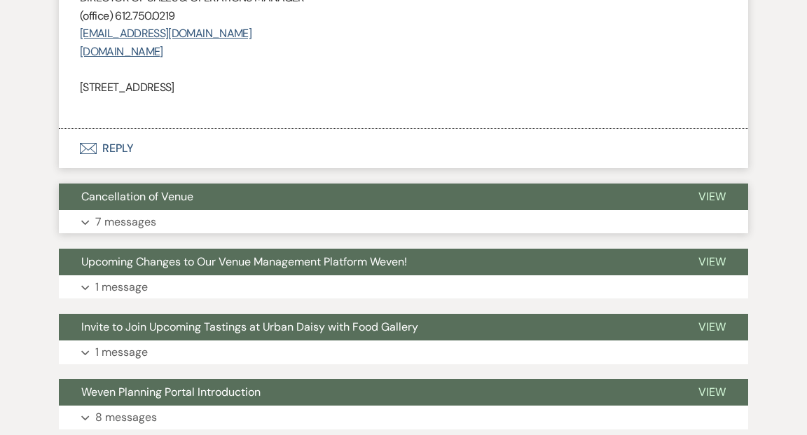
click at [713, 194] on span "View" at bounding box center [711, 196] width 27 height 15
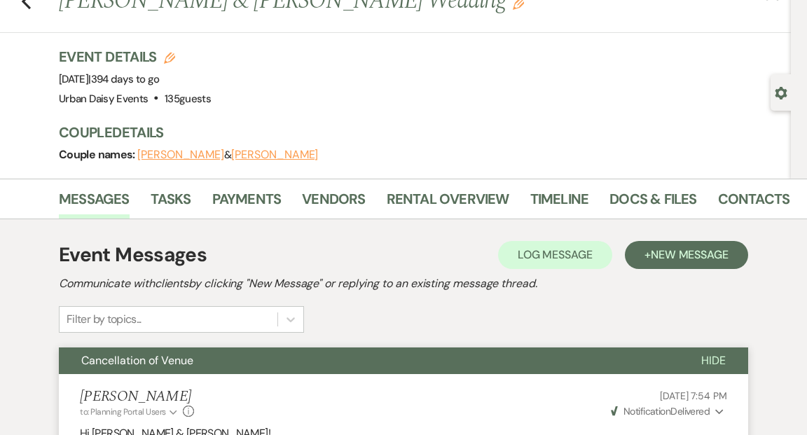
scroll to position [0, 0]
